Goal: Book appointment/travel/reservation

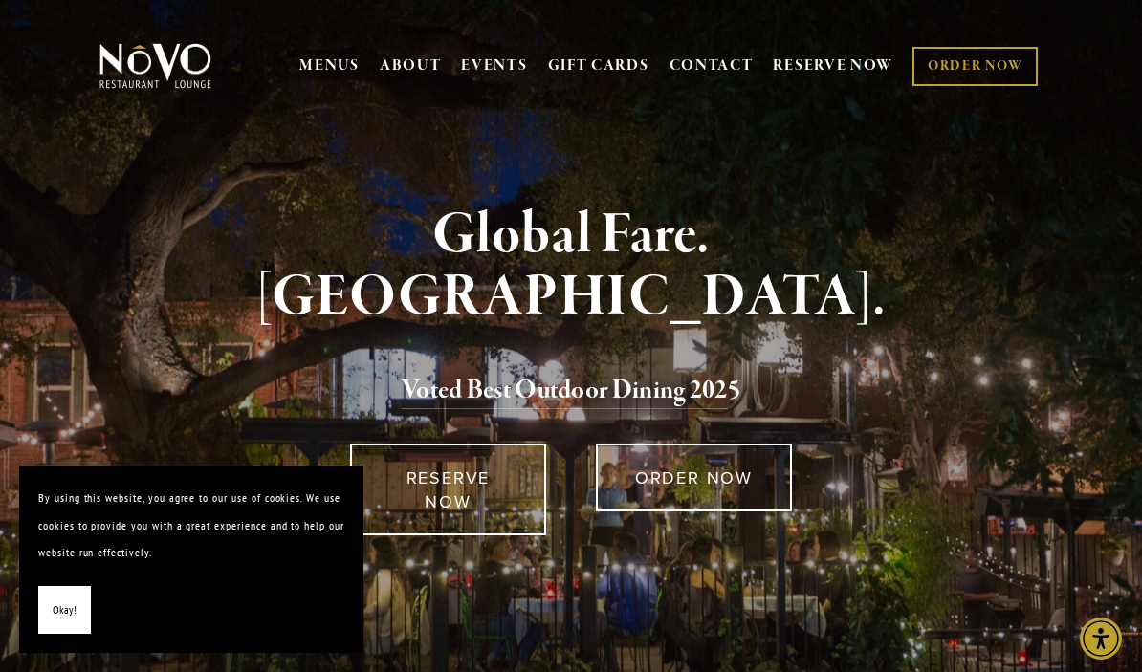
click at [67, 616] on span "Okay!" at bounding box center [65, 611] width 24 height 28
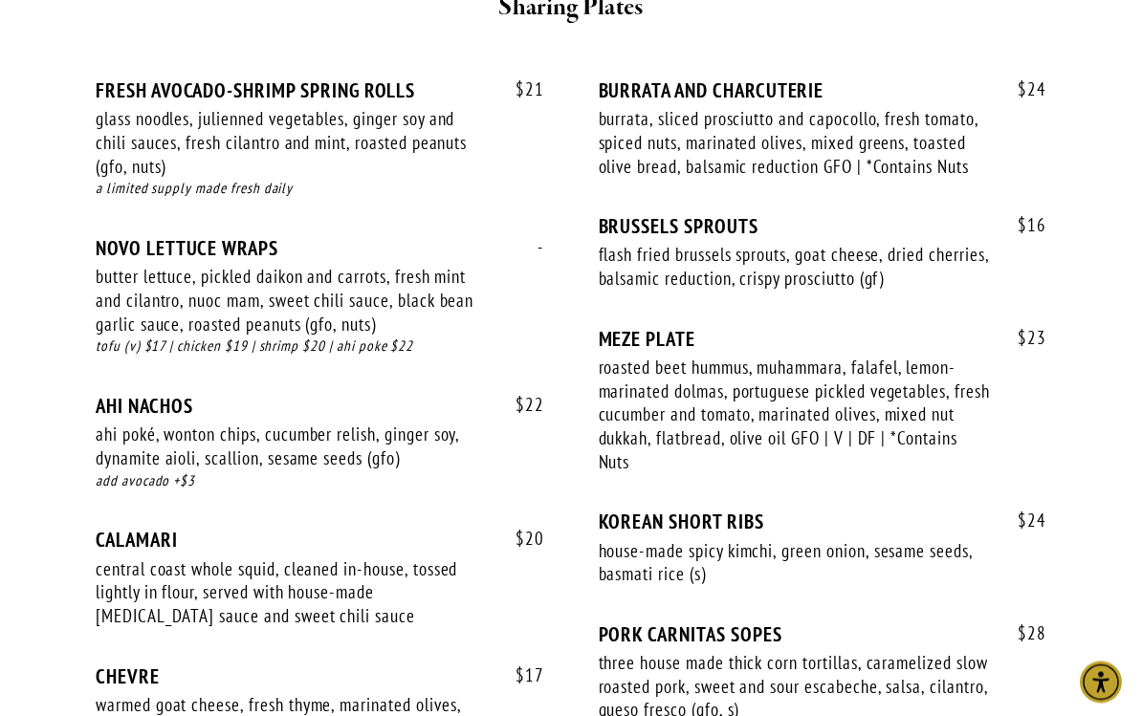
scroll to position [1549, 0]
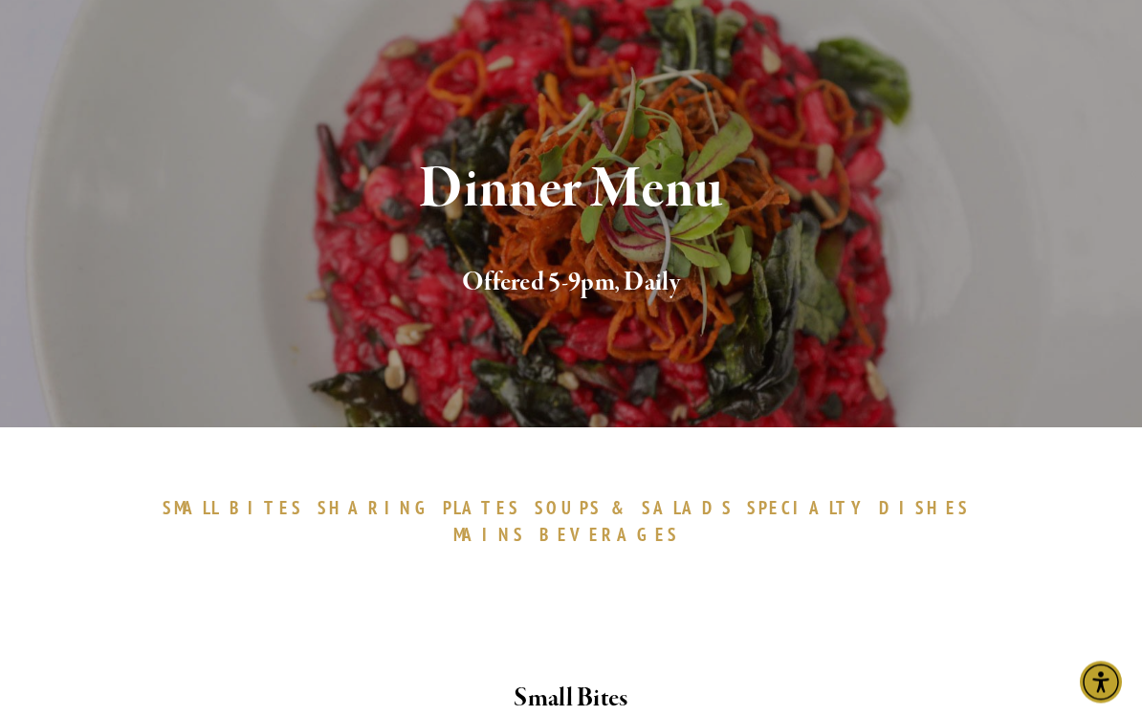
scroll to position [0, 0]
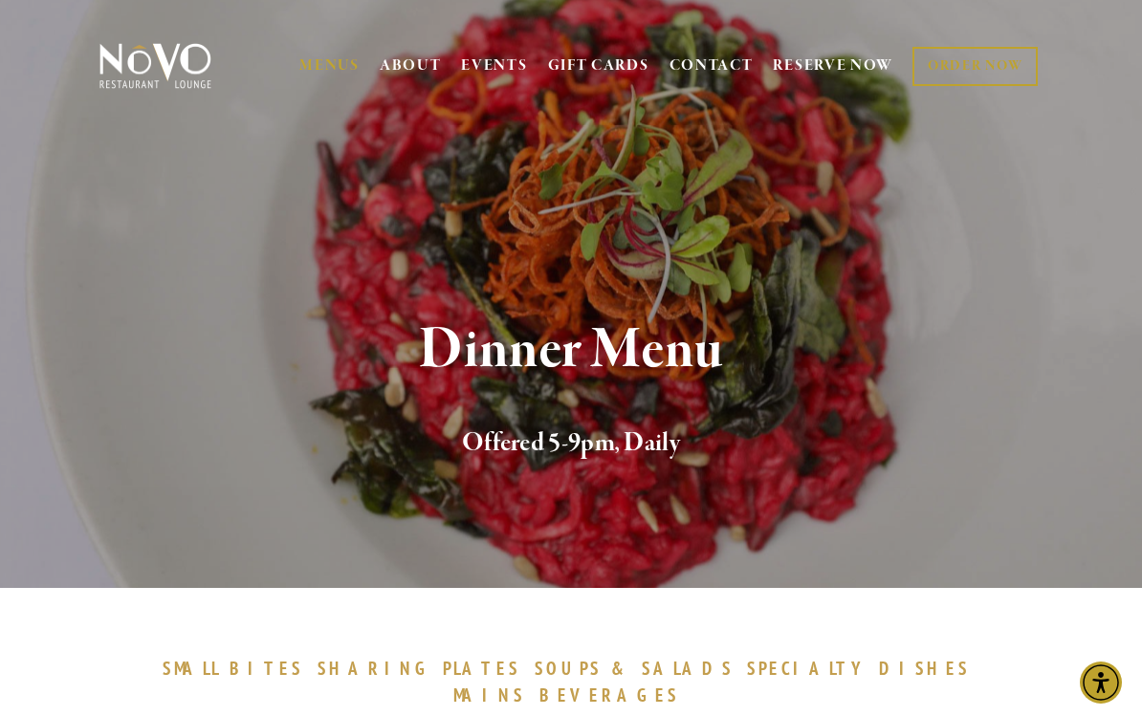
click at [838, 65] on link "RESERVE NOW" at bounding box center [833, 66] width 120 height 36
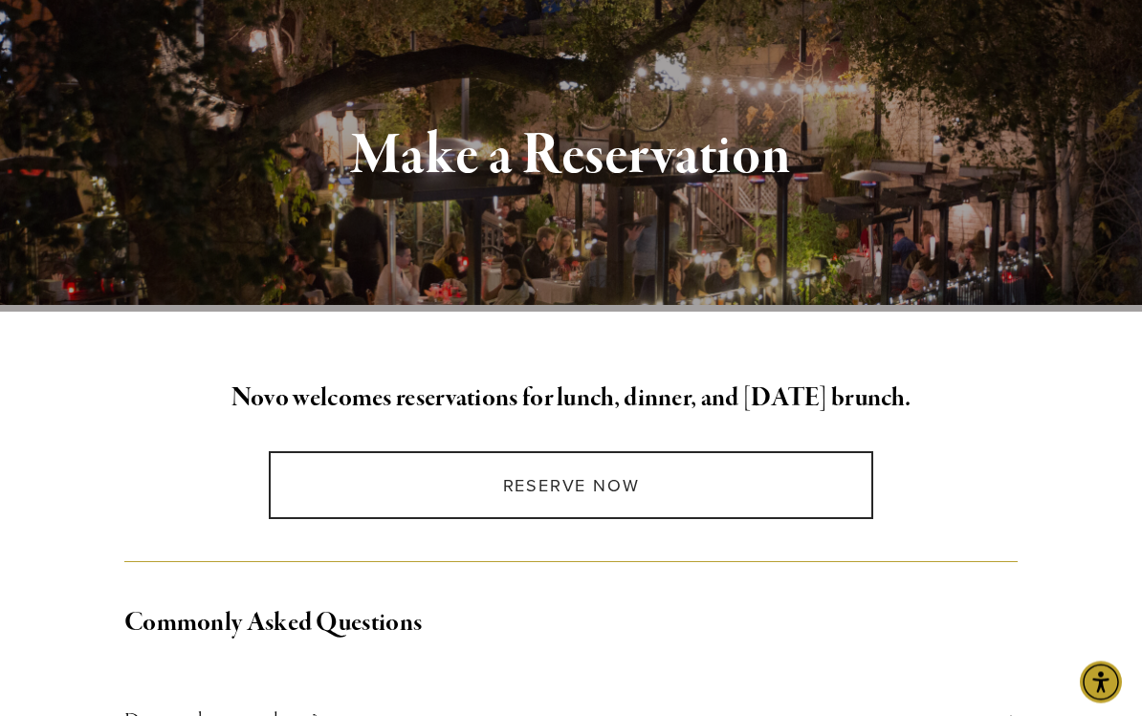
scroll to position [203, 0]
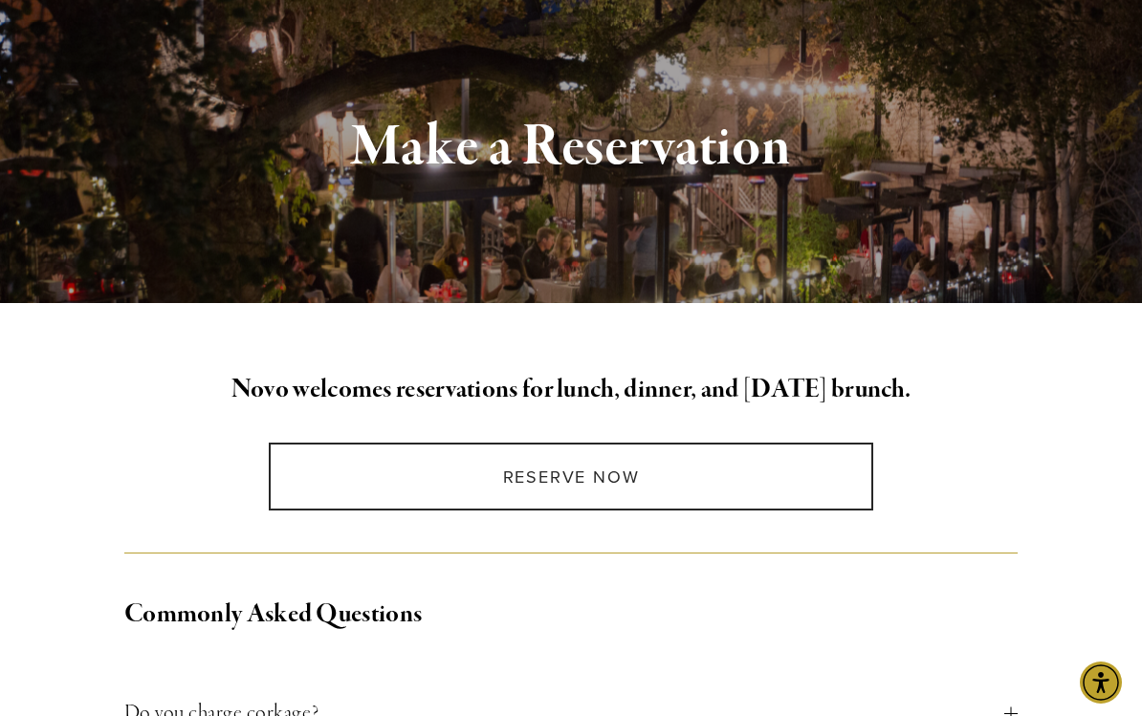
click at [810, 472] on link "Reserve Now" at bounding box center [571, 477] width 604 height 68
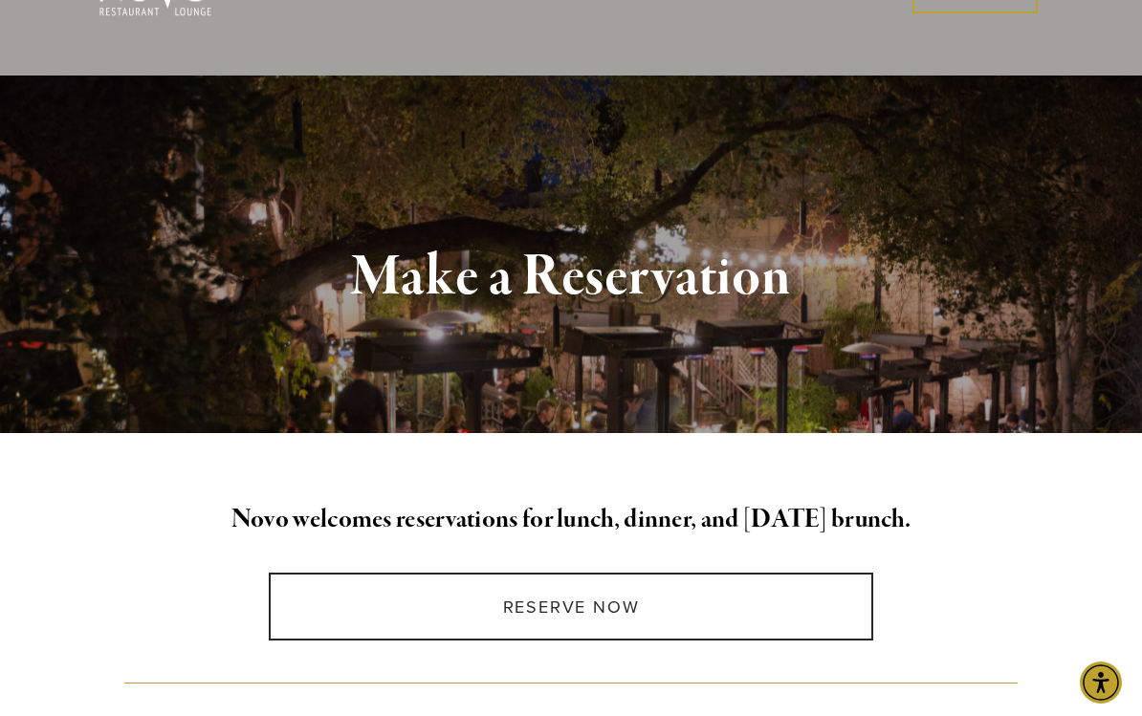
scroll to position [0, 0]
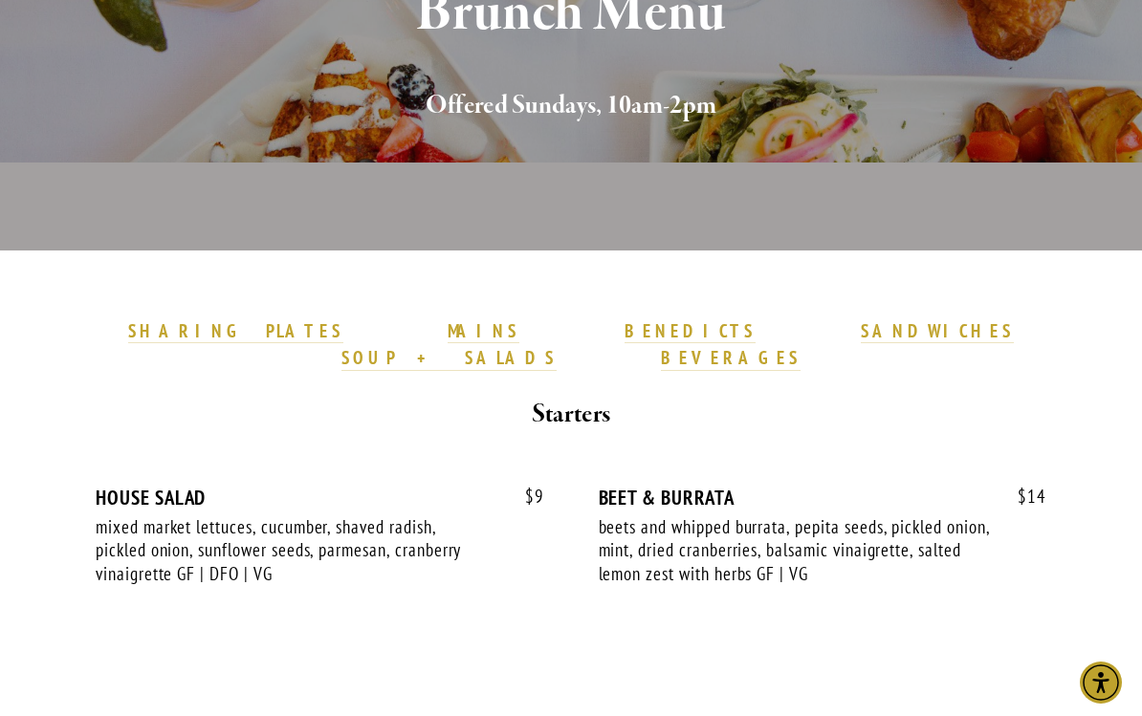
scroll to position [307, 0]
